Goal: Information Seeking & Learning: Learn about a topic

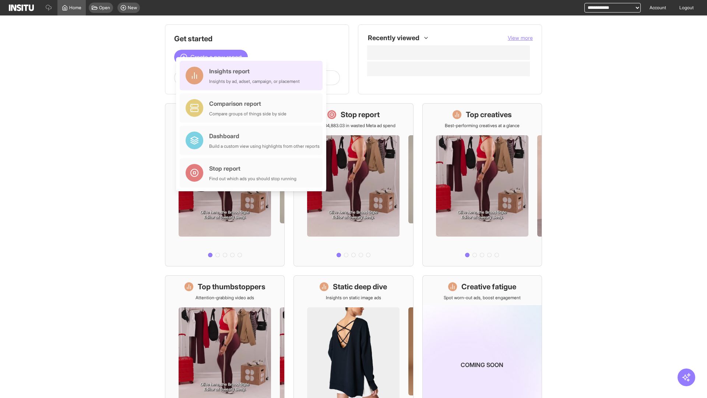
click at [253, 76] on div "Insights report Insights by ad, adset, campaign, or placement" at bounding box center [254, 76] width 91 height 18
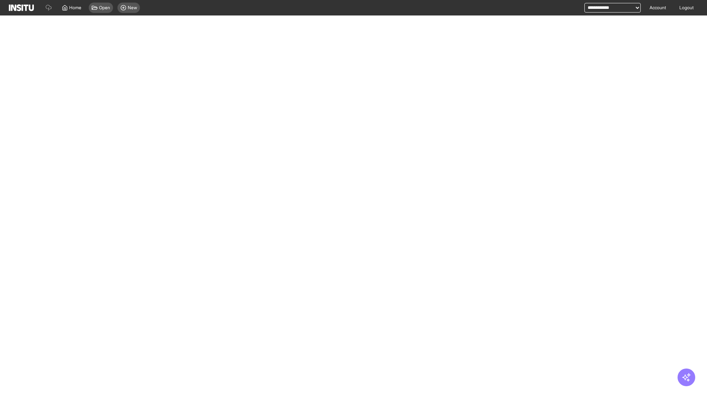
select select "**"
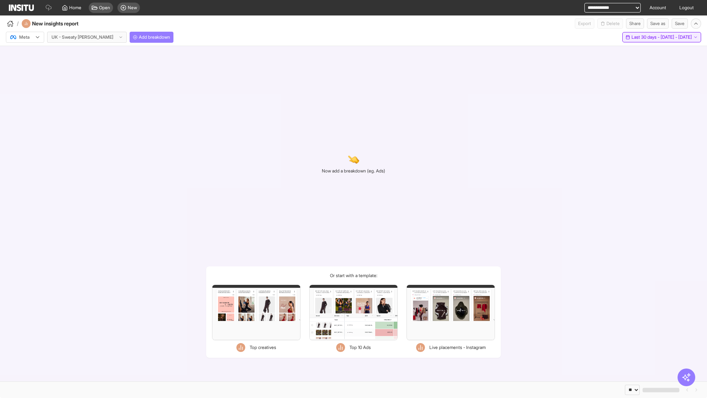
click at [645, 37] on span "Last 30 days - [DATE] - [DATE]" at bounding box center [662, 37] width 60 height 6
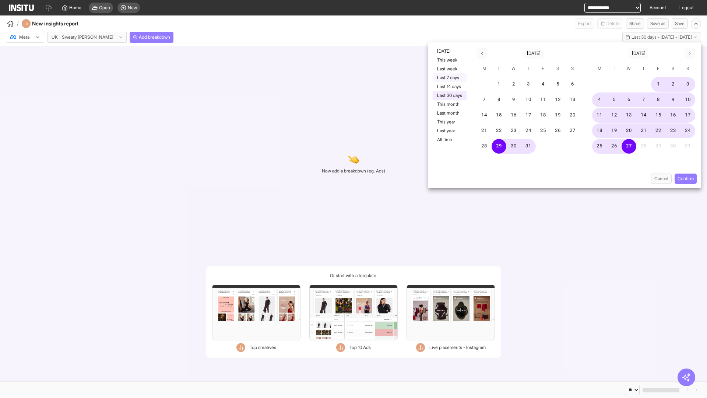
click at [449, 78] on button "Last 7 days" at bounding box center [450, 77] width 34 height 9
